Goal: Task Accomplishment & Management: Use online tool/utility

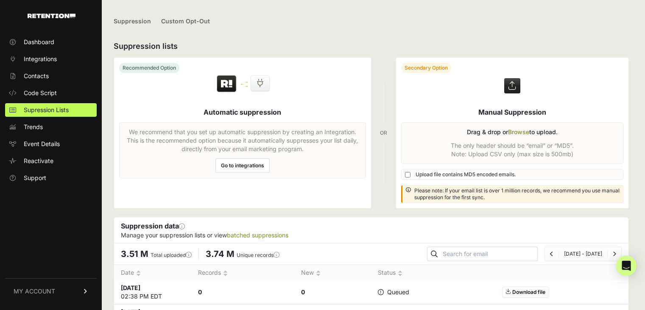
scroll to position [255, 0]
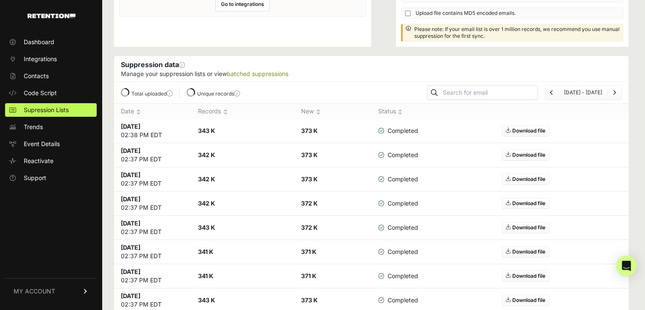
scroll to position [85, 0]
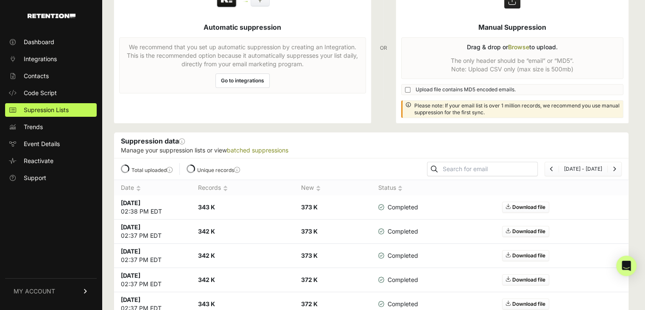
click at [524, 47] on label at bounding box center [512, 48] width 233 height 150
click at [0, 0] on input "file" at bounding box center [0, 0] width 0 height 0
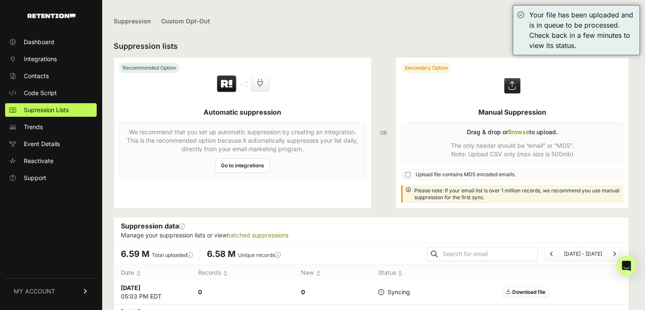
click at [523, 126] on label at bounding box center [512, 133] width 233 height 150
click at [0, 0] on input "file" at bounding box center [0, 0] width 0 height 0
click at [520, 132] on label at bounding box center [512, 133] width 233 height 150
click at [0, 0] on input "file" at bounding box center [0, 0] width 0 height 0
click at [526, 134] on label at bounding box center [512, 133] width 233 height 150
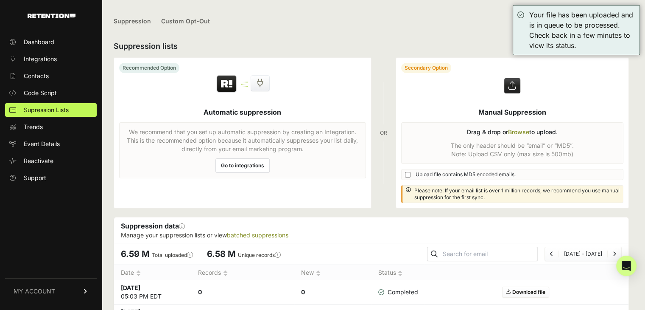
click at [0, 0] on input "file" at bounding box center [0, 0] width 0 height 0
click at [523, 132] on label at bounding box center [512, 133] width 233 height 150
click at [0, 0] on input "file" at bounding box center [0, 0] width 0 height 0
click at [526, 129] on label at bounding box center [512, 133] width 233 height 150
click at [0, 0] on input "file" at bounding box center [0, 0] width 0 height 0
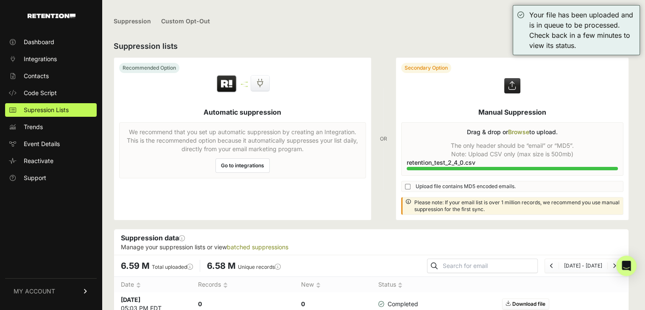
click at [520, 132] on label at bounding box center [512, 139] width 233 height 162
click at [0, 0] on input "file" at bounding box center [0, 0] width 0 height 0
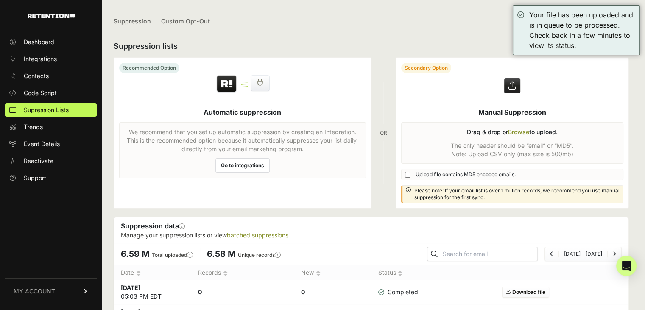
click at [520, 137] on label at bounding box center [512, 133] width 233 height 150
click at [0, 0] on input "file" at bounding box center [0, 0] width 0 height 0
click at [522, 132] on label at bounding box center [512, 133] width 233 height 150
click at [0, 0] on input "file" at bounding box center [0, 0] width 0 height 0
click at [521, 129] on label at bounding box center [512, 133] width 233 height 150
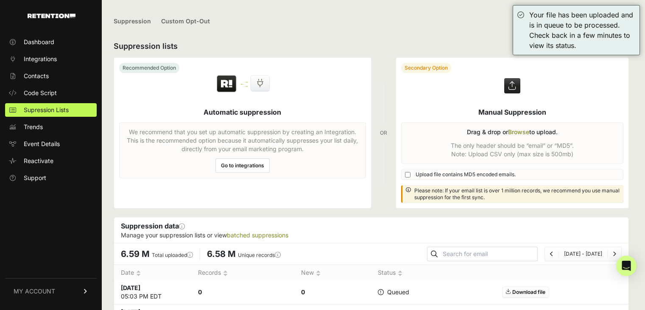
click at [0, 0] on input "file" at bounding box center [0, 0] width 0 height 0
